Goal: Task Accomplishment & Management: Complete application form

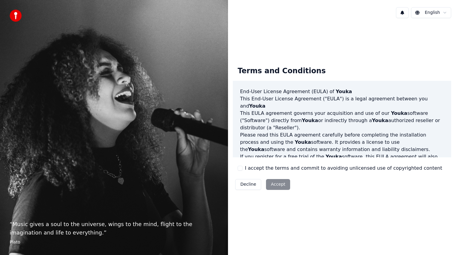
click at [239, 170] on button "I accept the terms and commit to avoiding unlicensed use of copyrighted content" at bounding box center [240, 168] width 5 height 5
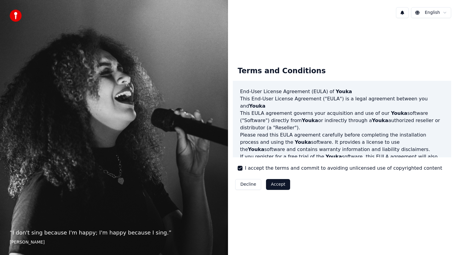
click at [276, 187] on button "Accept" at bounding box center [278, 184] width 24 height 11
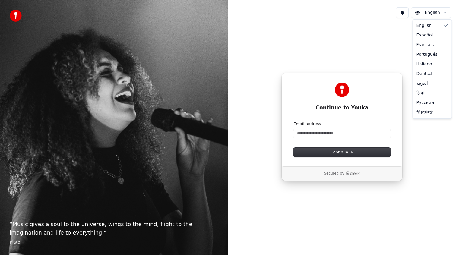
click at [431, 14] on html "“ Music gives a soul to the universe, wings to the mind, flight to the imaginat…" at bounding box center [228, 127] width 456 height 255
click at [439, 8] on html "“ Music gives a soul to the universe, wings to the mind, flight to the imaginat…" at bounding box center [228, 127] width 456 height 255
